Goal: Information Seeking & Learning: Check status

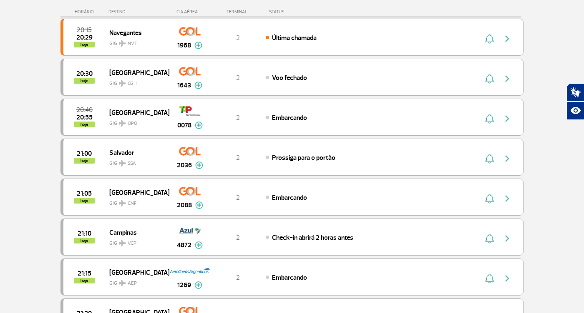
scroll to position [166, 0]
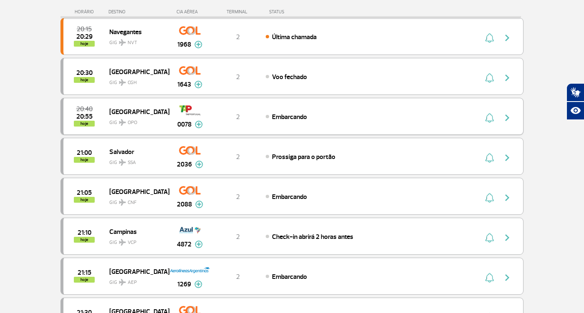
click at [510, 119] on img "button" at bounding box center [507, 118] width 10 height 10
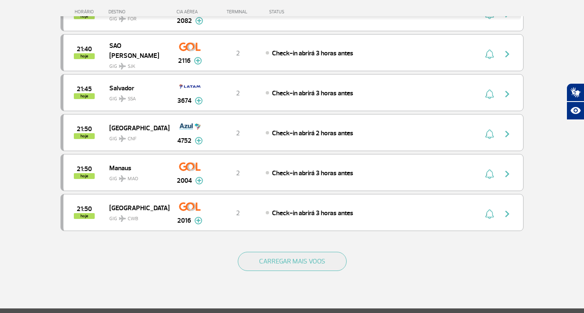
scroll to position [711, 0]
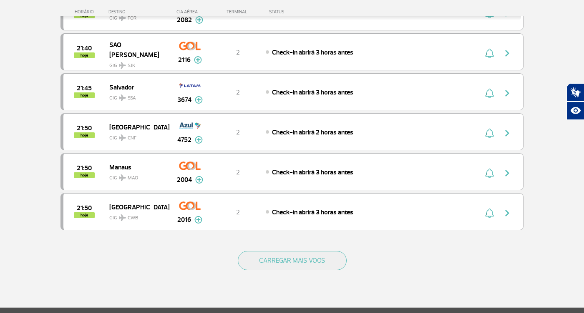
click at [320, 276] on div "CARREGAR MAIS VOOS" at bounding box center [291, 274] width 463 height 67
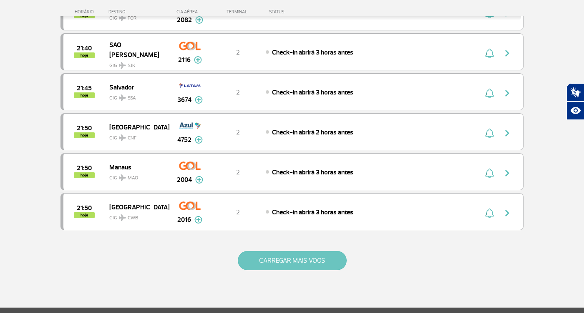
click at [331, 259] on button "CARREGAR MAIS VOOS" at bounding box center [292, 260] width 109 height 19
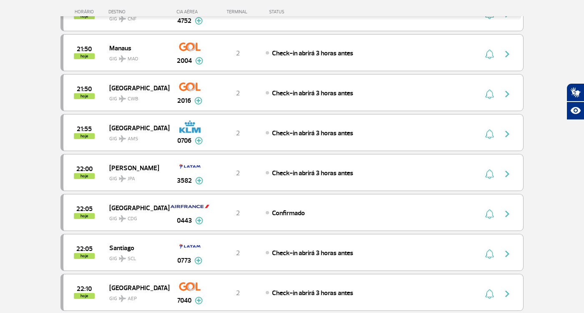
scroll to position [832, 0]
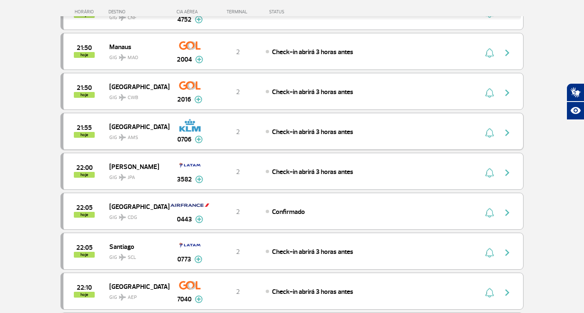
click at [509, 135] on img "button" at bounding box center [507, 133] width 10 height 10
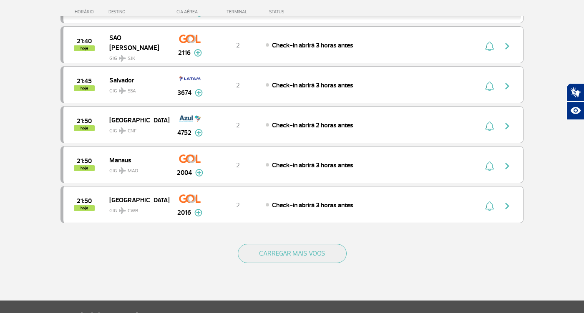
scroll to position [816, 0]
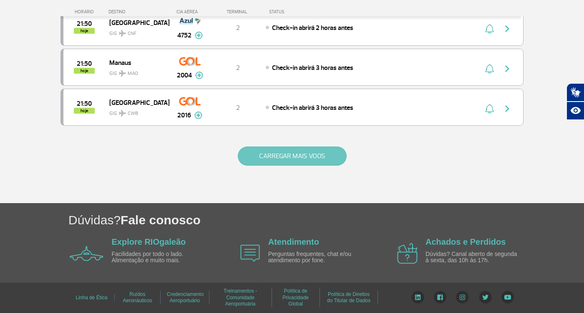
click at [326, 160] on button "CARREGAR MAIS VOOS" at bounding box center [292, 156] width 109 height 19
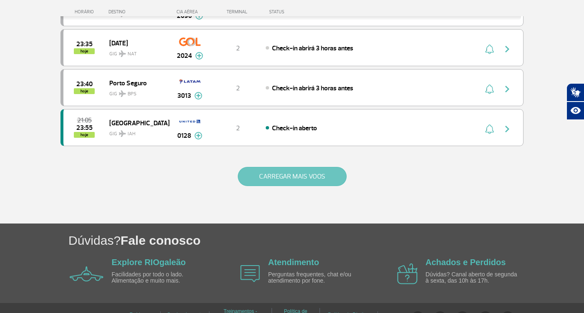
scroll to position [1616, 0]
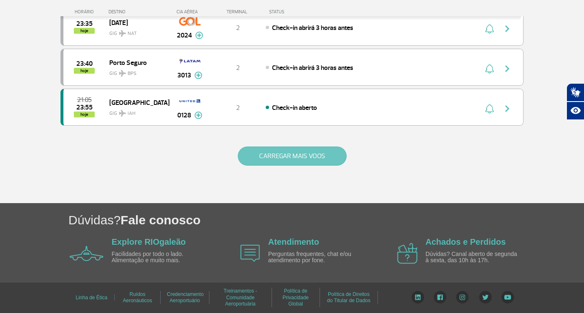
click at [331, 157] on button "CARREGAR MAIS VOOS" at bounding box center [292, 156] width 109 height 19
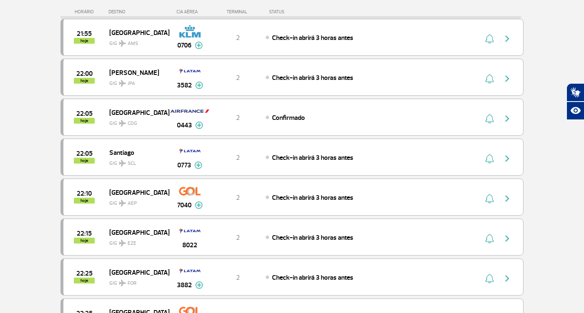
scroll to position [927, 0]
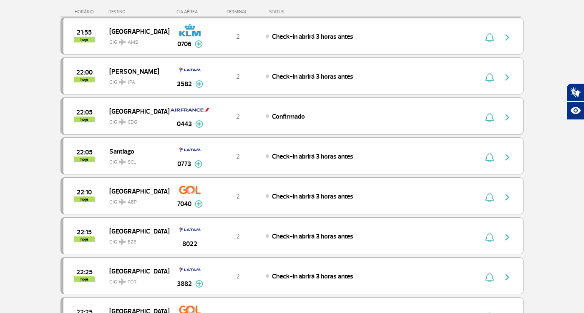
click at [432, 116] on div "Confirmado" at bounding box center [358, 116] width 184 height 9
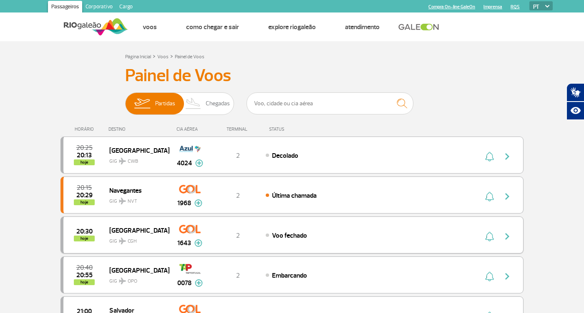
click at [331, 236] on div "Voo fechado" at bounding box center [358, 235] width 184 height 9
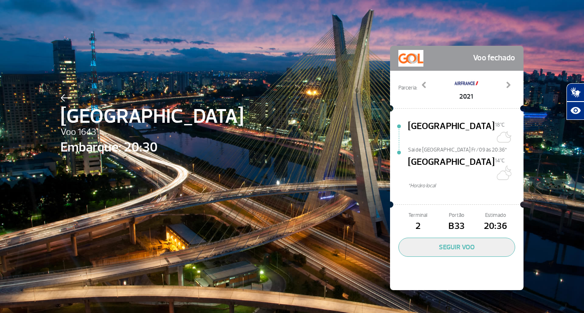
click at [475, 88] on img at bounding box center [465, 83] width 25 height 17
click at [502, 98] on link "Next" at bounding box center [508, 91] width 15 height 21
click at [418, 87] on link "Previous" at bounding box center [423, 91] width 15 height 21
click at [447, 212] on span "Portão" at bounding box center [456, 216] width 39 height 8
click at [266, 277] on div "São Paulo Voo 1643 Embarque: 20:30 Voo fechado Parceria: 2021 4002 4005 4008 58…" at bounding box center [291, 155] width 475 height 311
